Goal: Leave review/rating: Leave review/rating

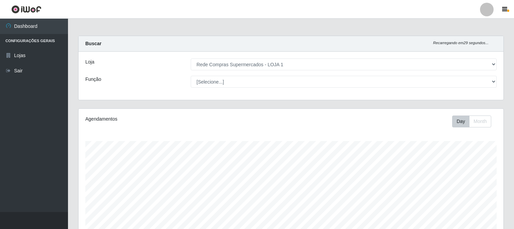
select select "158"
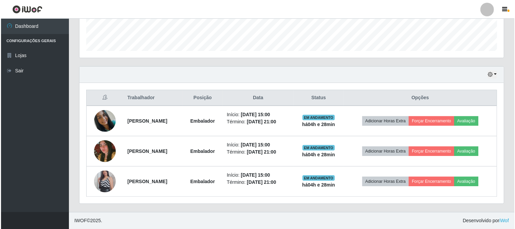
scroll to position [141, 425]
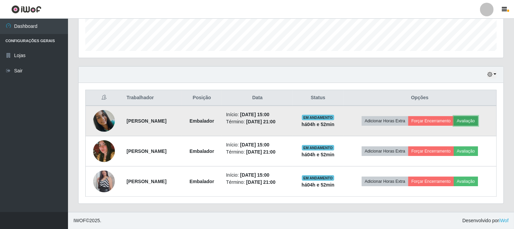
click at [478, 122] on button "Avaliação" at bounding box center [465, 121] width 24 height 10
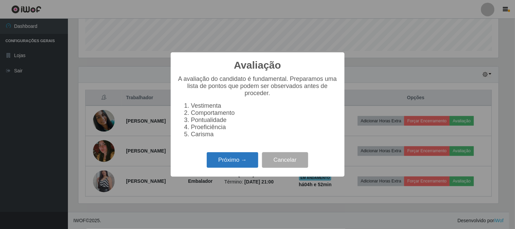
click at [234, 160] on button "Próximo →" at bounding box center [233, 160] width 52 height 16
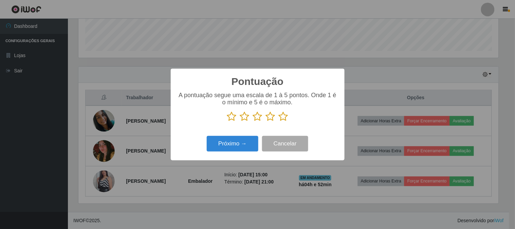
click at [282, 118] on icon at bounding box center [284, 116] width 10 height 10
click at [279, 122] on input "radio" at bounding box center [279, 122] width 0 height 0
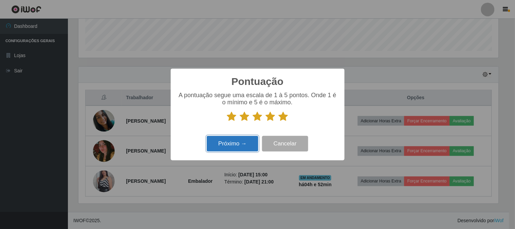
click at [228, 141] on button "Próximo →" at bounding box center [233, 144] width 52 height 16
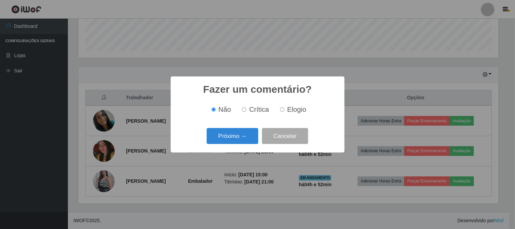
click at [228, 141] on button "Próximo →" at bounding box center [233, 136] width 52 height 16
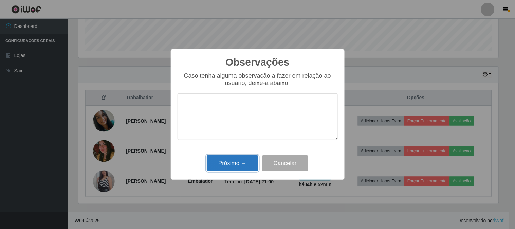
click at [237, 163] on button "Próximo →" at bounding box center [233, 163] width 52 height 16
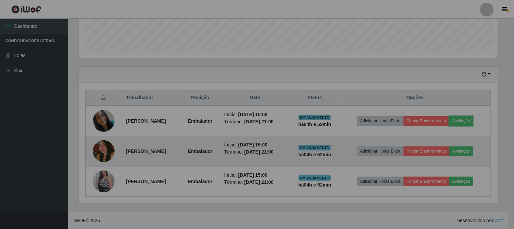
scroll to position [141, 425]
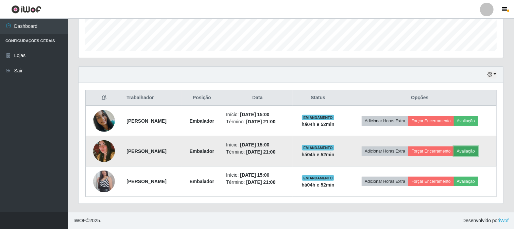
click at [474, 149] on button "Avaliação" at bounding box center [465, 151] width 24 height 10
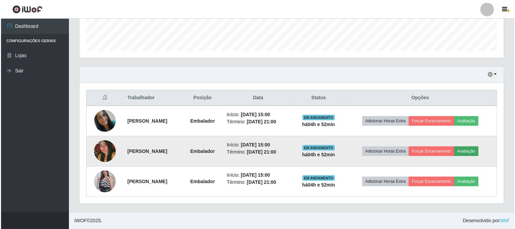
scroll to position [141, 420]
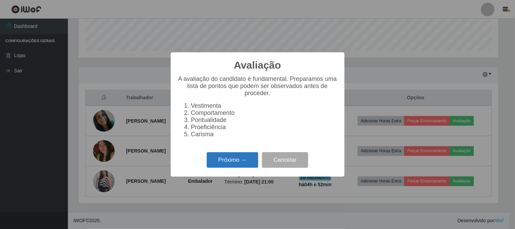
click at [236, 157] on button "Próximo →" at bounding box center [233, 160] width 52 height 16
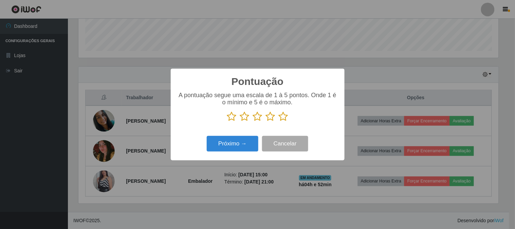
scroll to position [339544, 339265]
click at [284, 117] on icon at bounding box center [284, 116] width 10 height 10
click at [279, 122] on input "radio" at bounding box center [279, 122] width 0 height 0
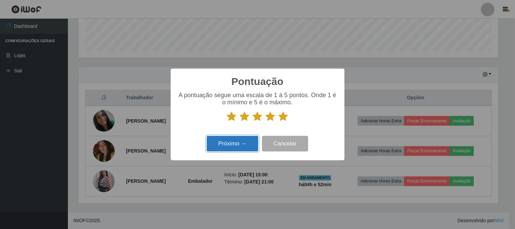
click at [235, 143] on button "Próximo →" at bounding box center [233, 144] width 52 height 16
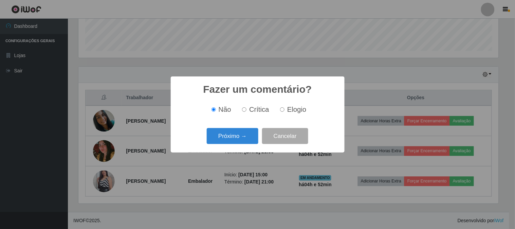
click at [235, 143] on button "Próximo →" at bounding box center [233, 136] width 52 height 16
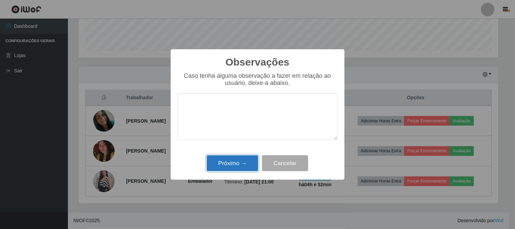
click at [244, 165] on button "Próximo →" at bounding box center [233, 163] width 52 height 16
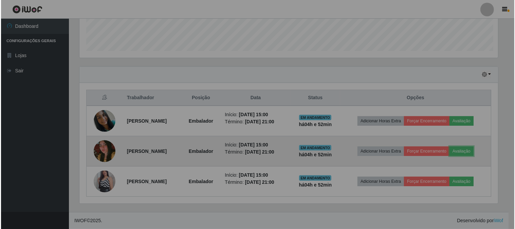
scroll to position [141, 425]
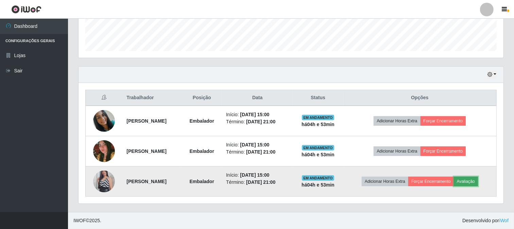
click at [467, 183] on button "Avaliação" at bounding box center [465, 182] width 24 height 10
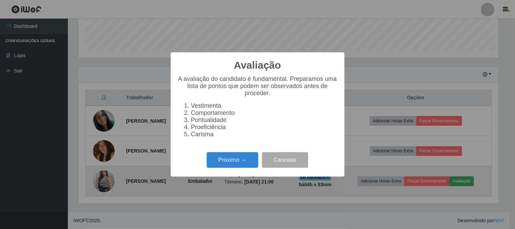
scroll to position [141, 420]
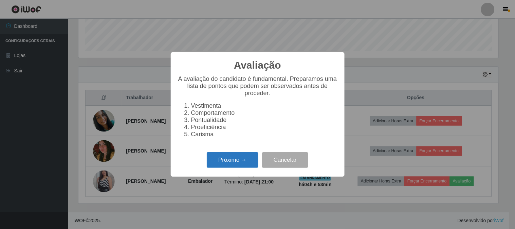
click at [227, 156] on button "Próximo →" at bounding box center [233, 160] width 52 height 16
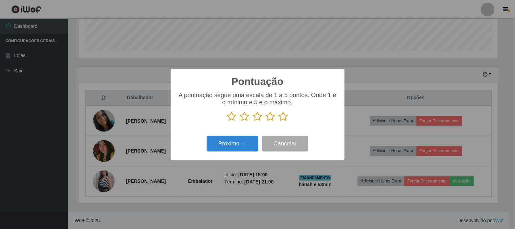
click at [287, 113] on icon at bounding box center [284, 116] width 10 height 10
click at [279, 122] on input "radio" at bounding box center [279, 122] width 0 height 0
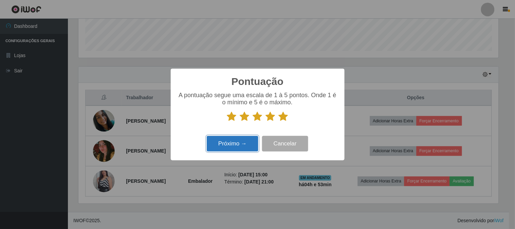
click at [239, 145] on button "Próximo →" at bounding box center [233, 144] width 52 height 16
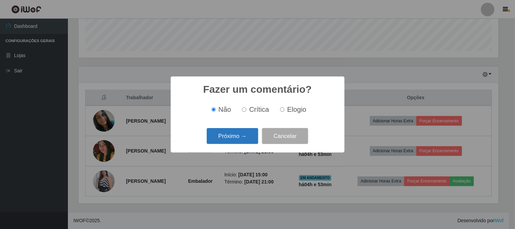
click at [241, 143] on button "Próximo →" at bounding box center [233, 136] width 52 height 16
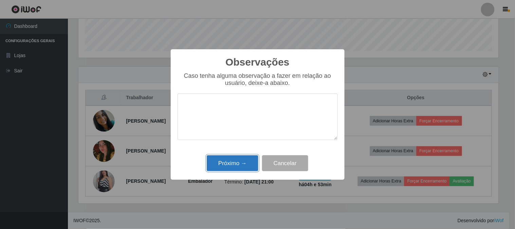
click at [243, 158] on button "Próximo →" at bounding box center [233, 163] width 52 height 16
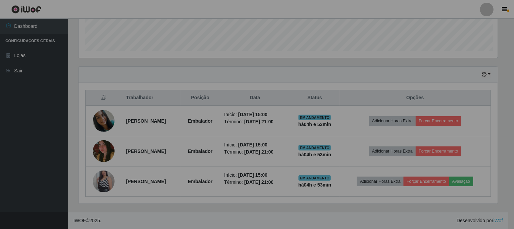
scroll to position [141, 425]
